Goal: Information Seeking & Learning: Check status

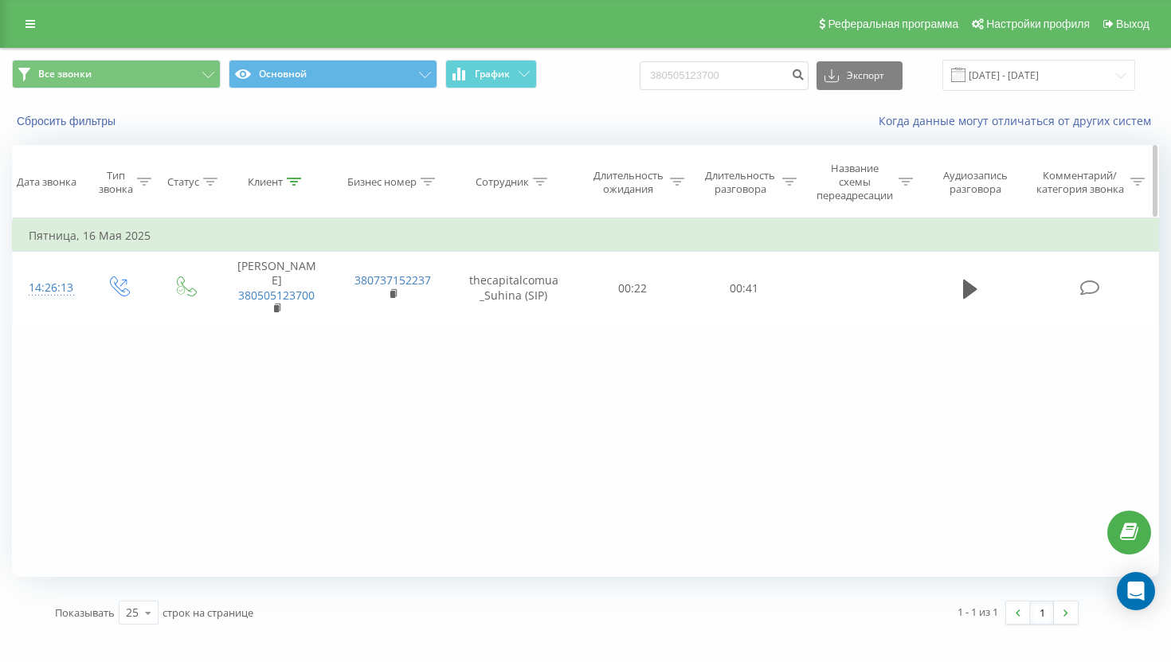
click at [292, 184] on icon at bounding box center [294, 182] width 14 height 8
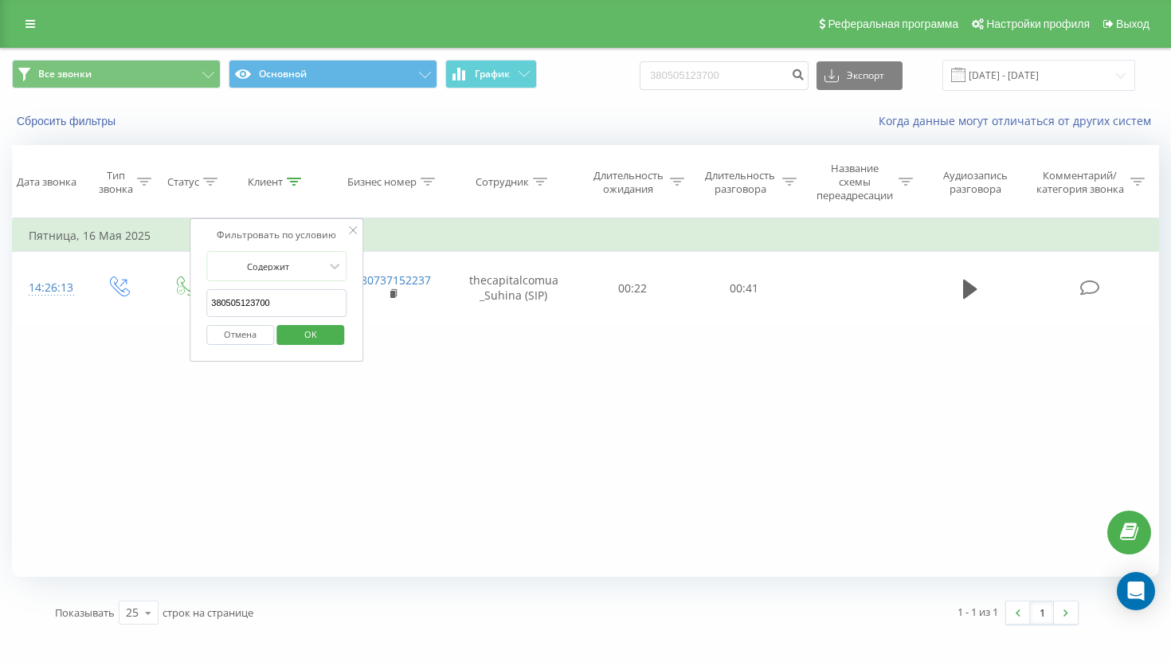
click at [254, 330] on button "Отмена" at bounding box center [240, 335] width 68 height 20
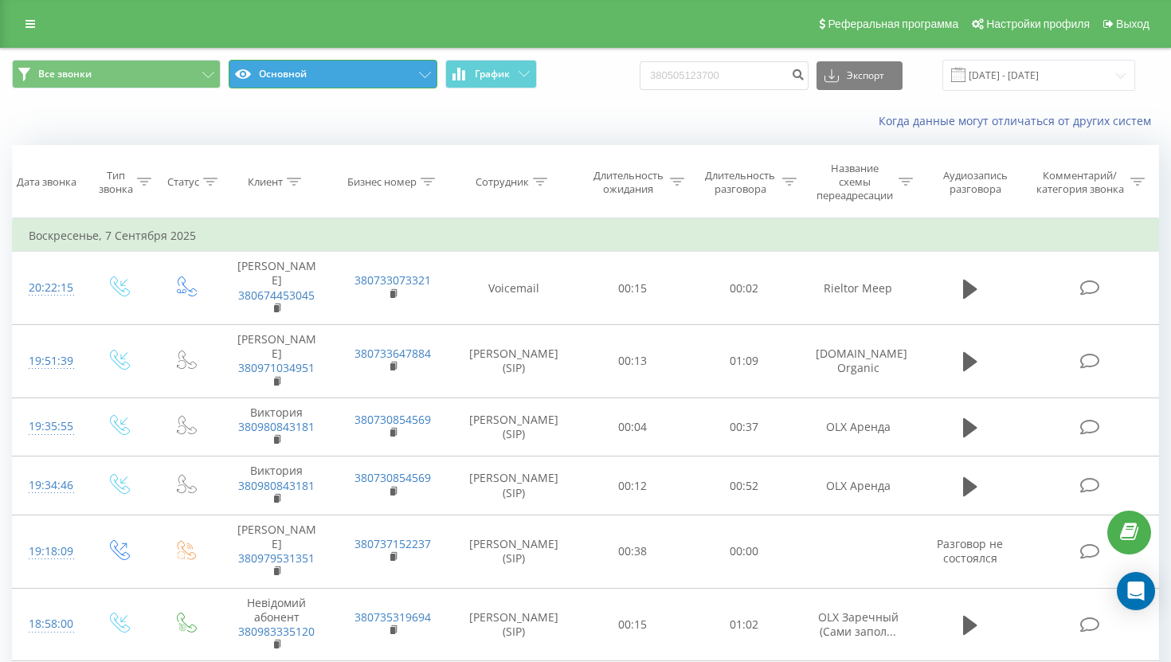
click at [410, 73] on button "Основной" at bounding box center [333, 74] width 209 height 29
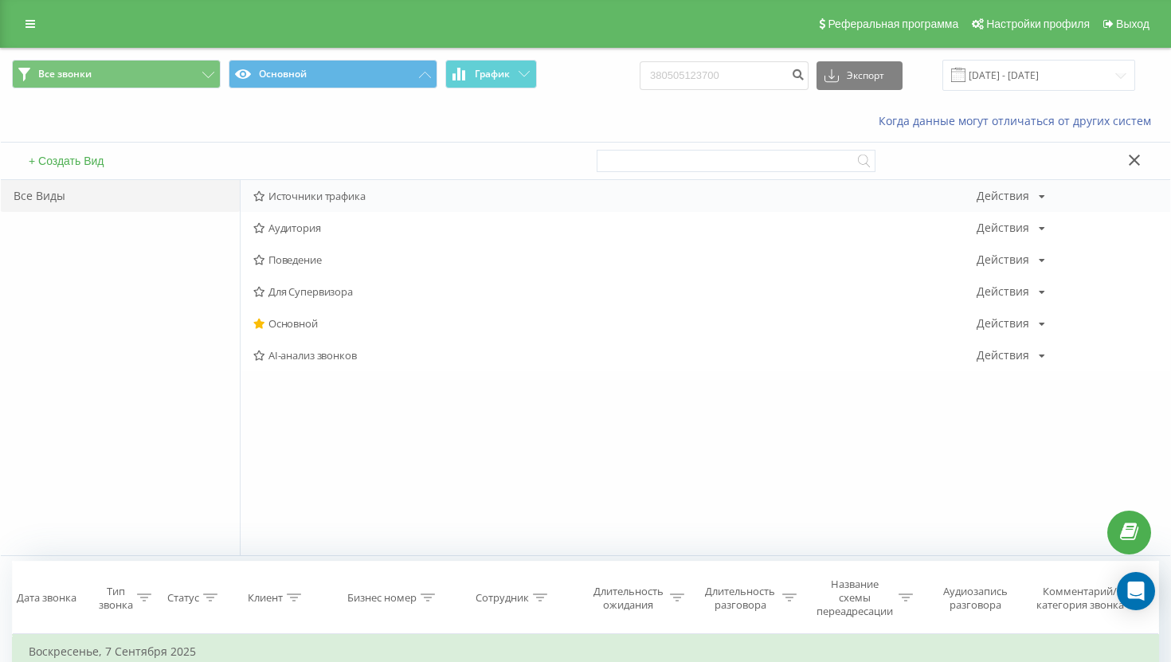
click at [340, 199] on span "Источники трафика" at bounding box center [614, 195] width 723 height 11
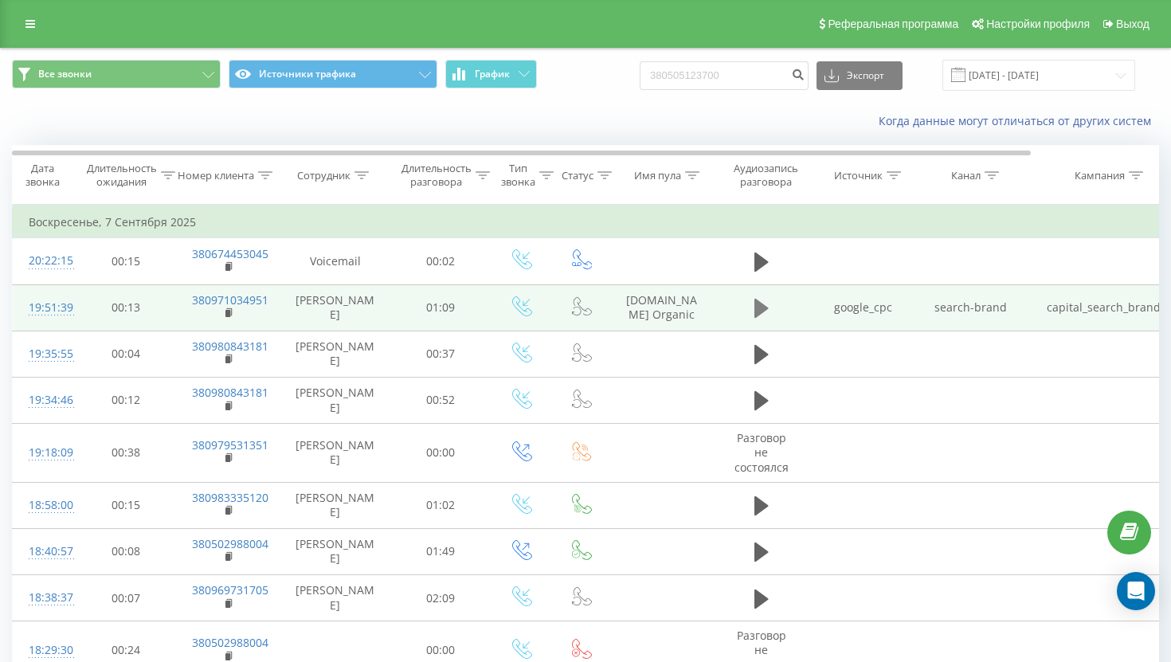
click at [760, 309] on icon at bounding box center [761, 308] width 14 height 19
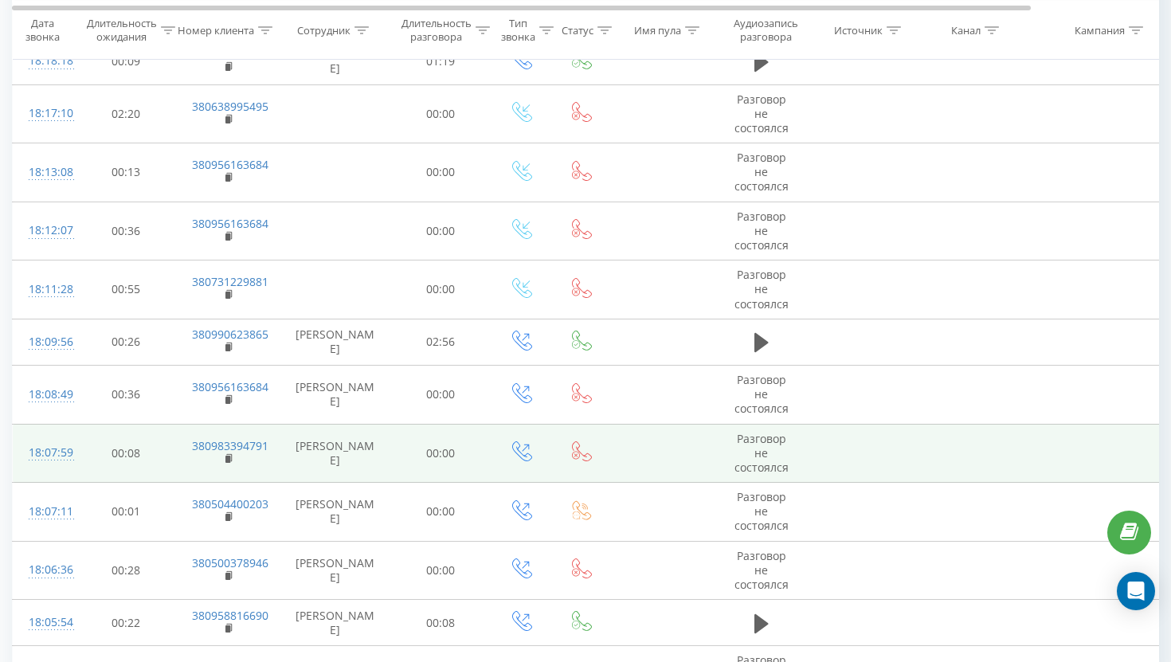
scroll to position [1015, 0]
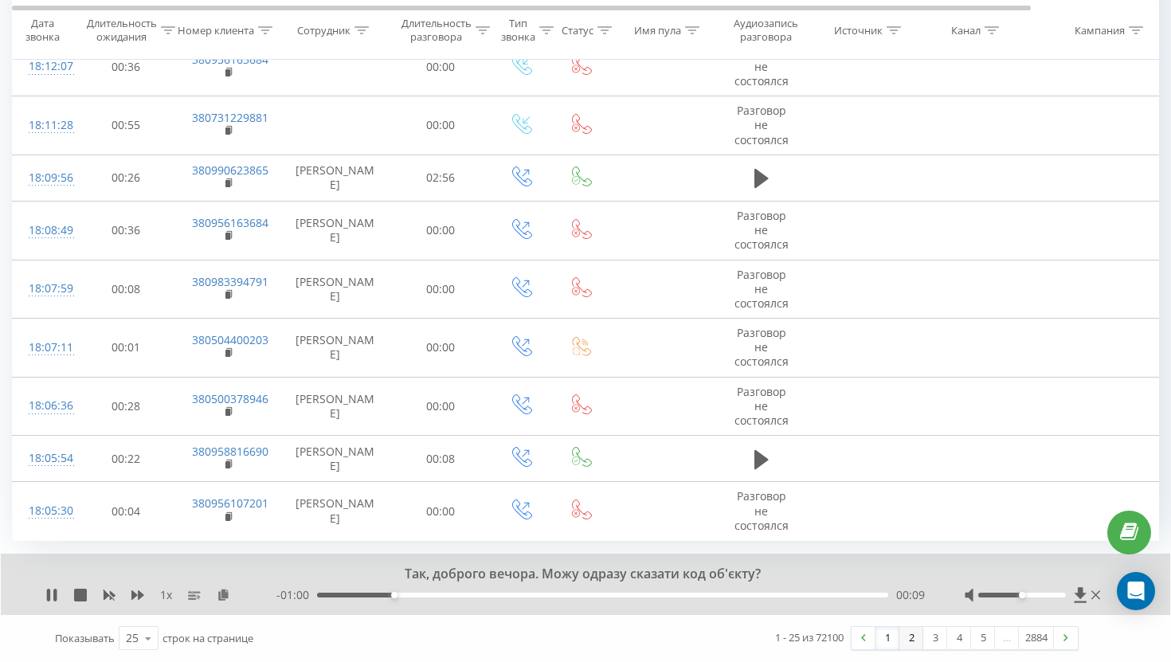
click at [902, 638] on link "2" at bounding box center [911, 638] width 24 height 22
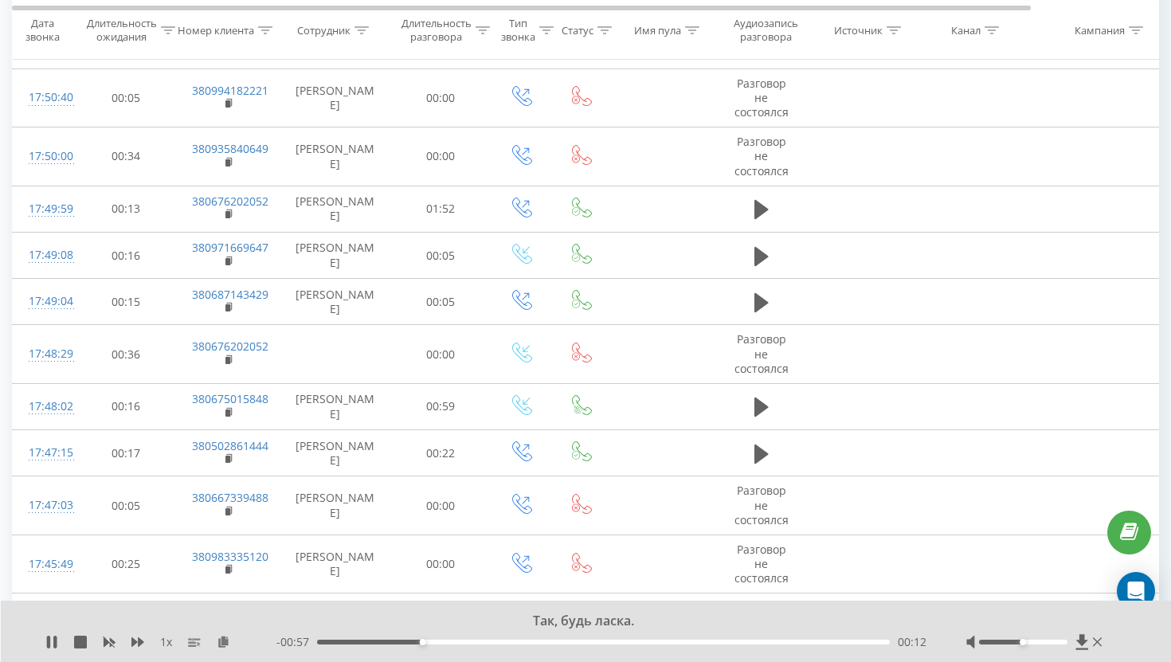
scroll to position [991, 0]
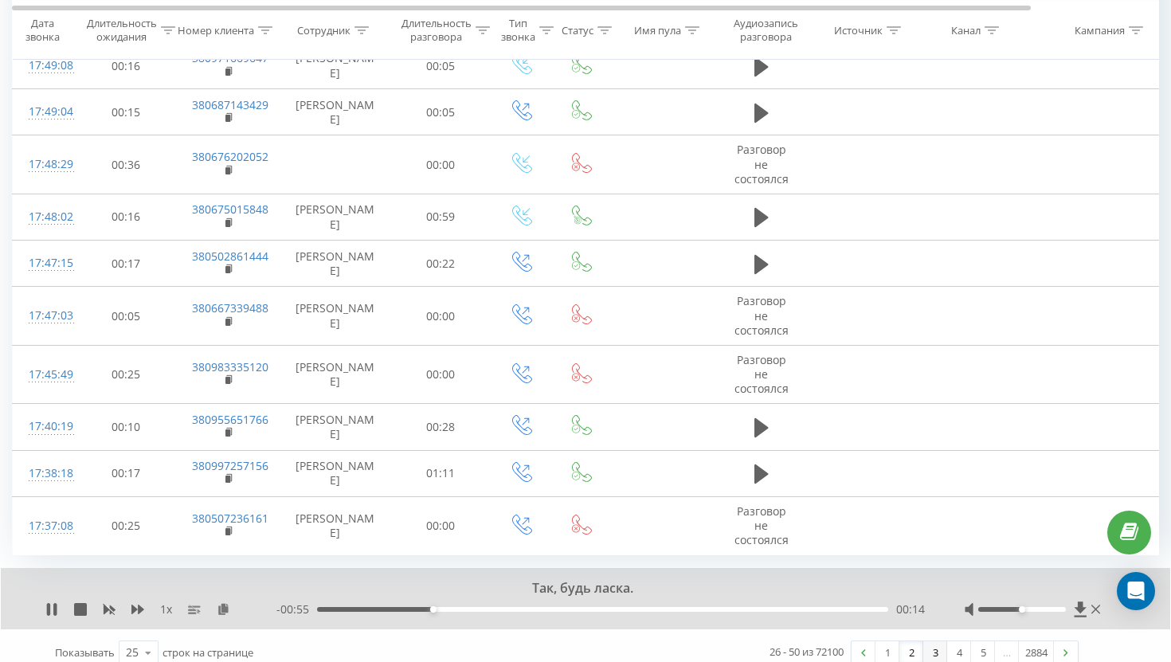
click at [928, 641] on link "3" at bounding box center [935, 652] width 24 height 22
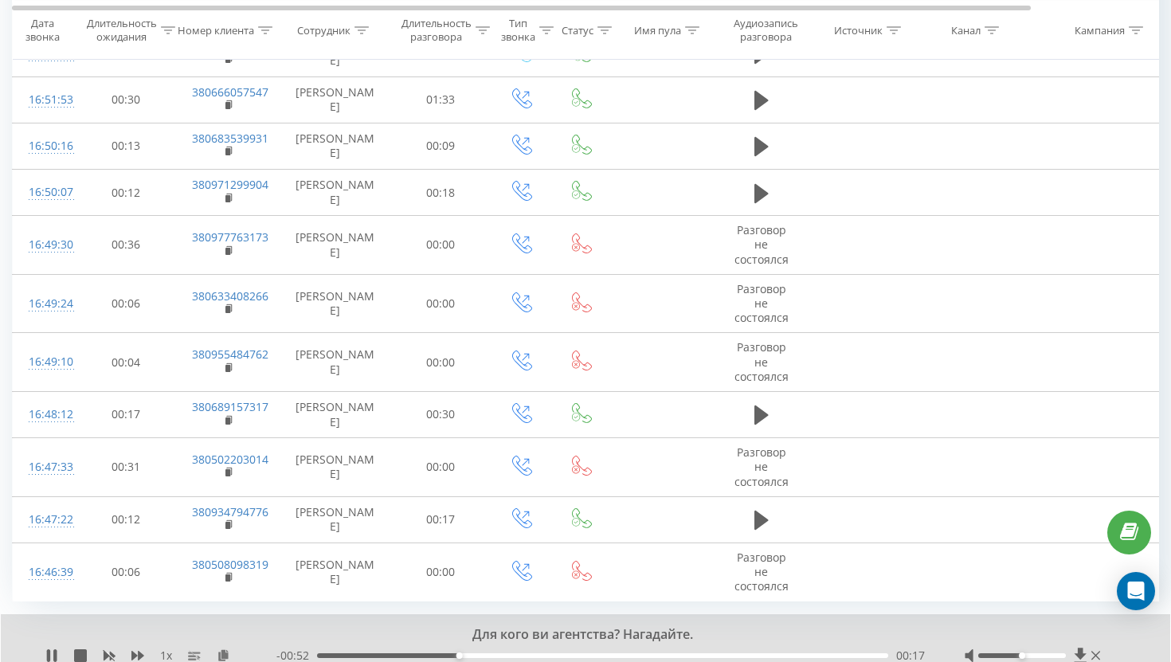
scroll to position [967, 0]
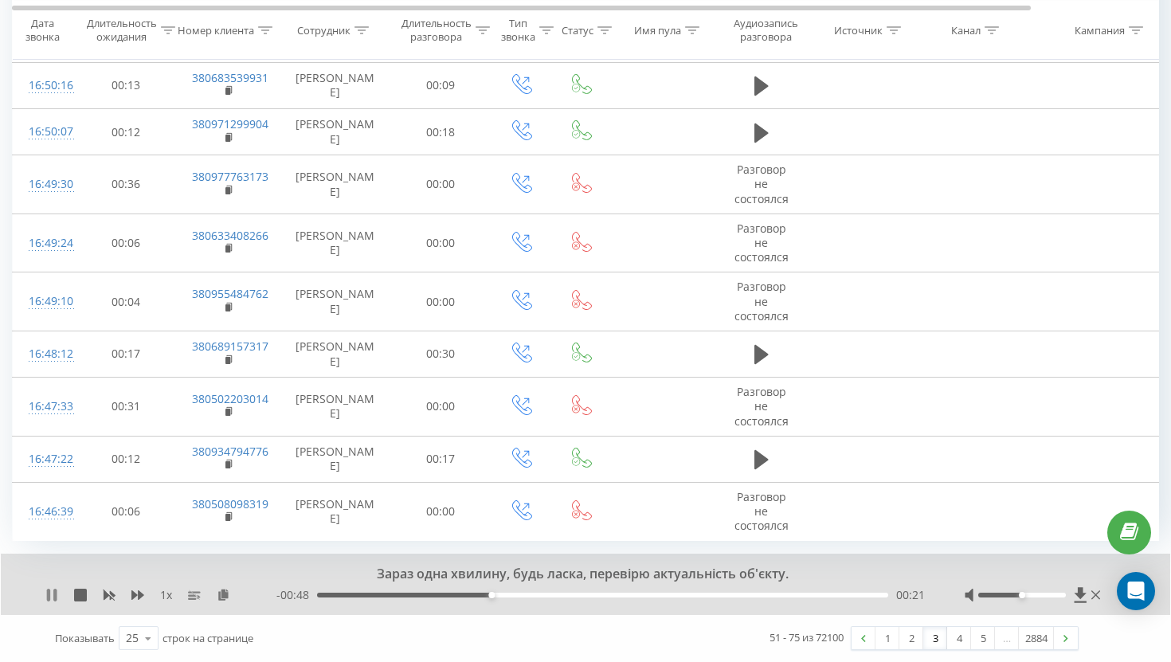
click at [49, 588] on icon at bounding box center [51, 594] width 13 height 13
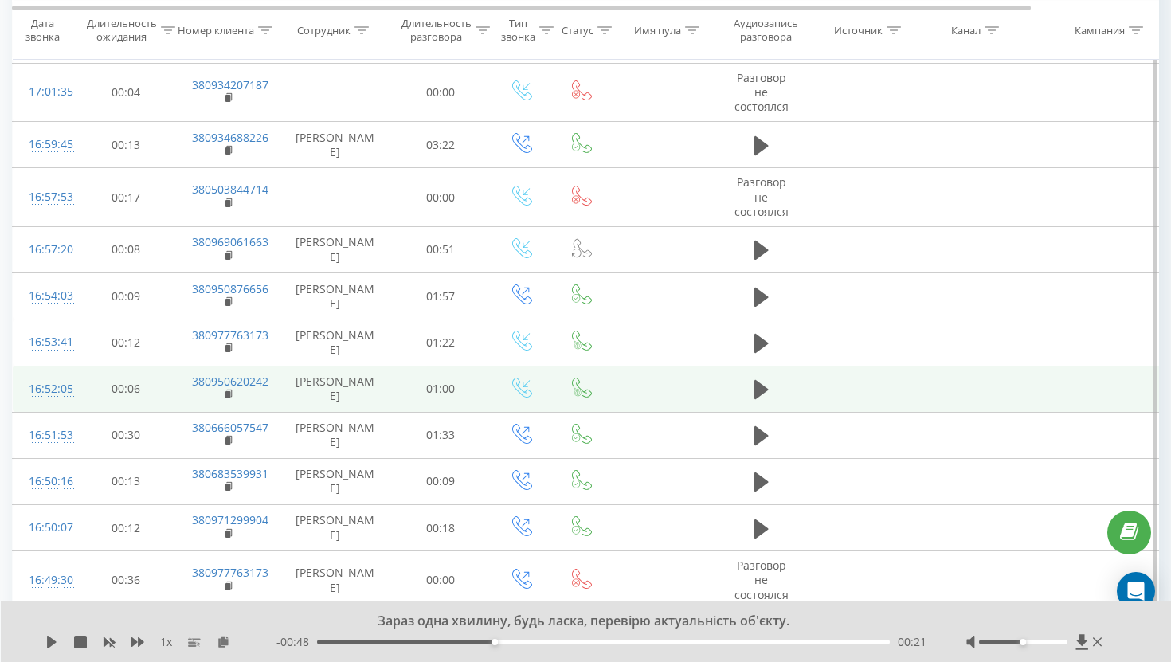
scroll to position [566, 0]
